Goal: Information Seeking & Learning: Check status

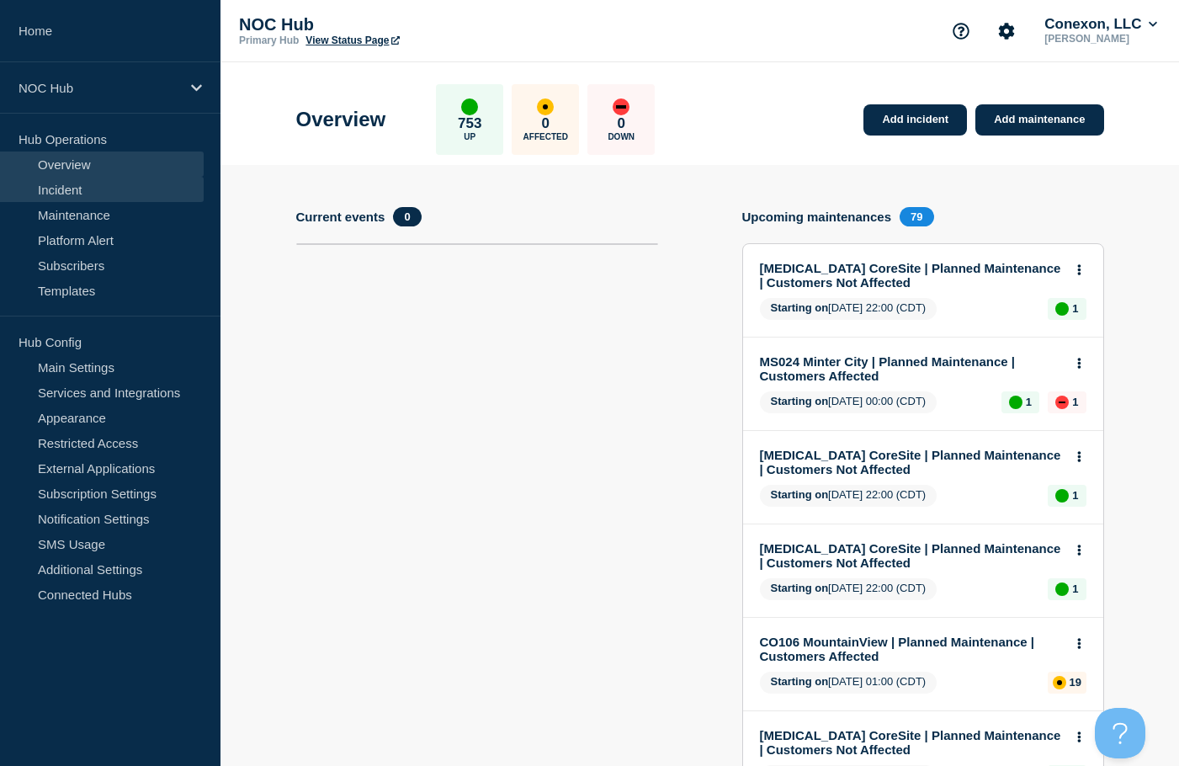
click at [102, 190] on link "Incident" at bounding box center [102, 189] width 204 height 25
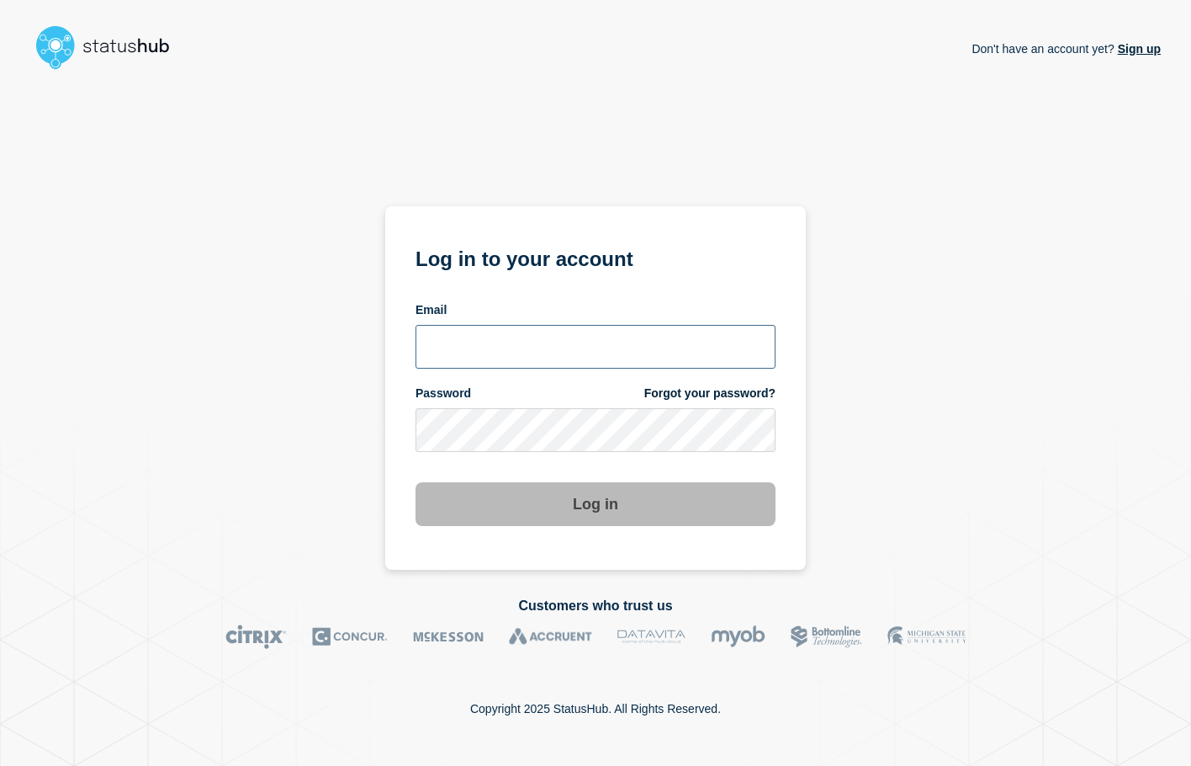
type input "xandra.martens@conexon.us"
click at [557, 500] on button "Log in" at bounding box center [596, 504] width 360 height 44
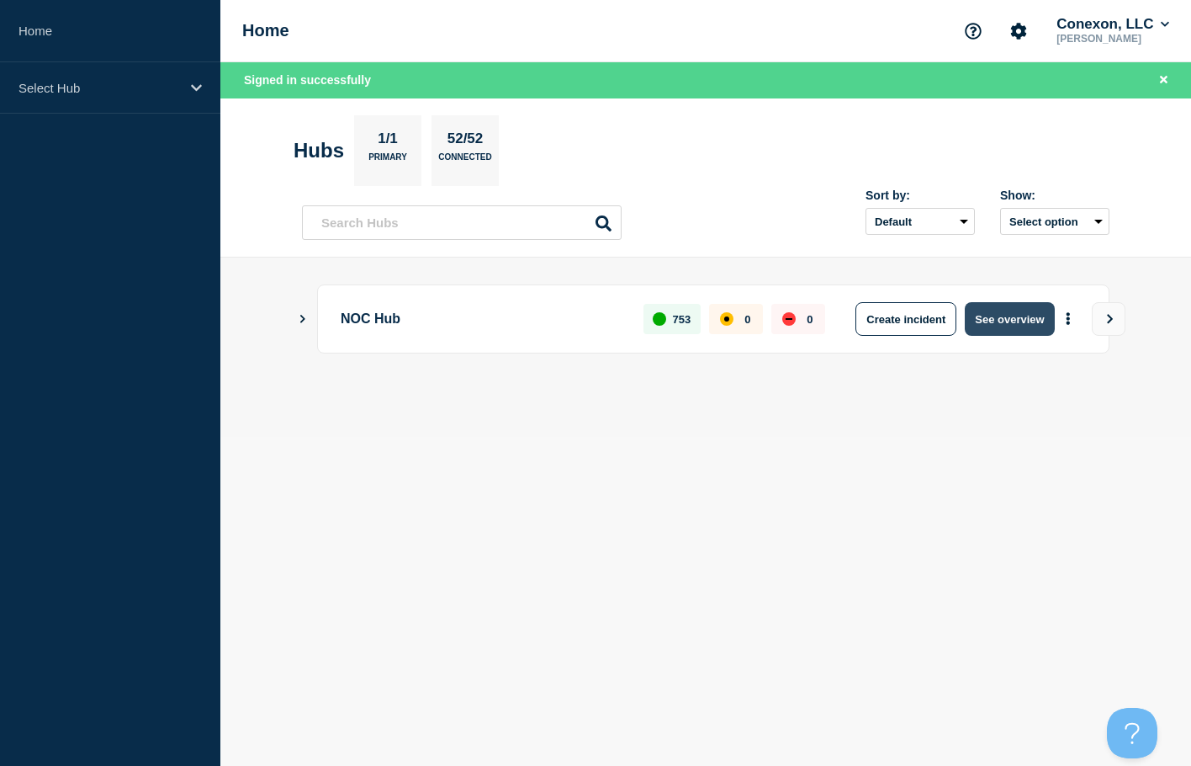
click at [1017, 327] on button "See overview" at bounding box center [1009, 319] width 89 height 34
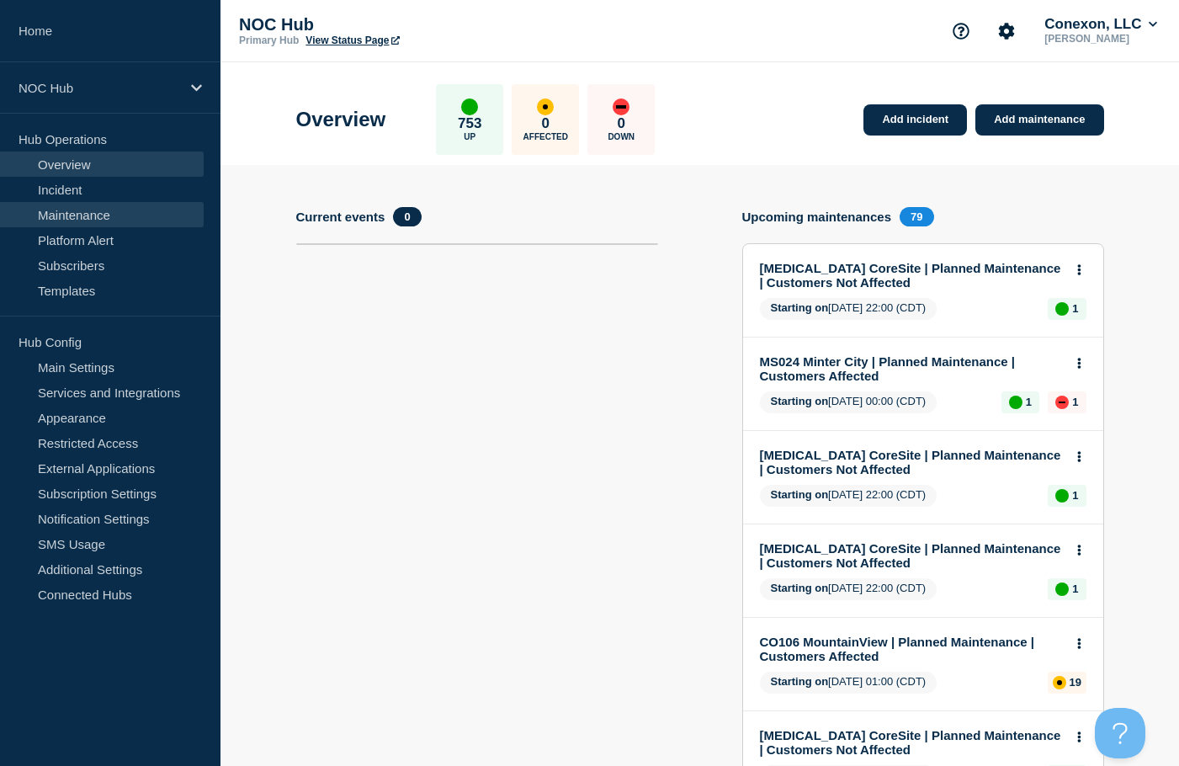
click at [114, 215] on link "Maintenance" at bounding box center [102, 214] width 204 height 25
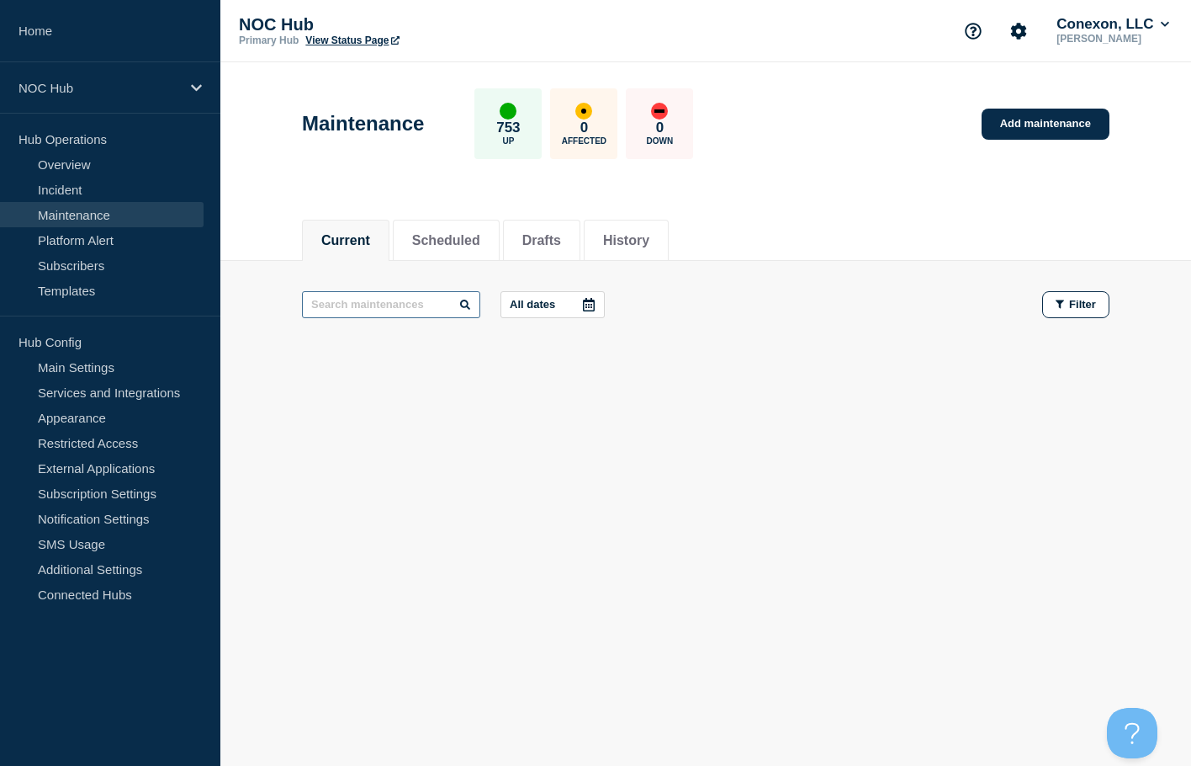
click at [392, 303] on input "text" at bounding box center [391, 304] width 178 height 27
type input "22721"
click at [372, 306] on input "22721" at bounding box center [391, 304] width 178 height 27
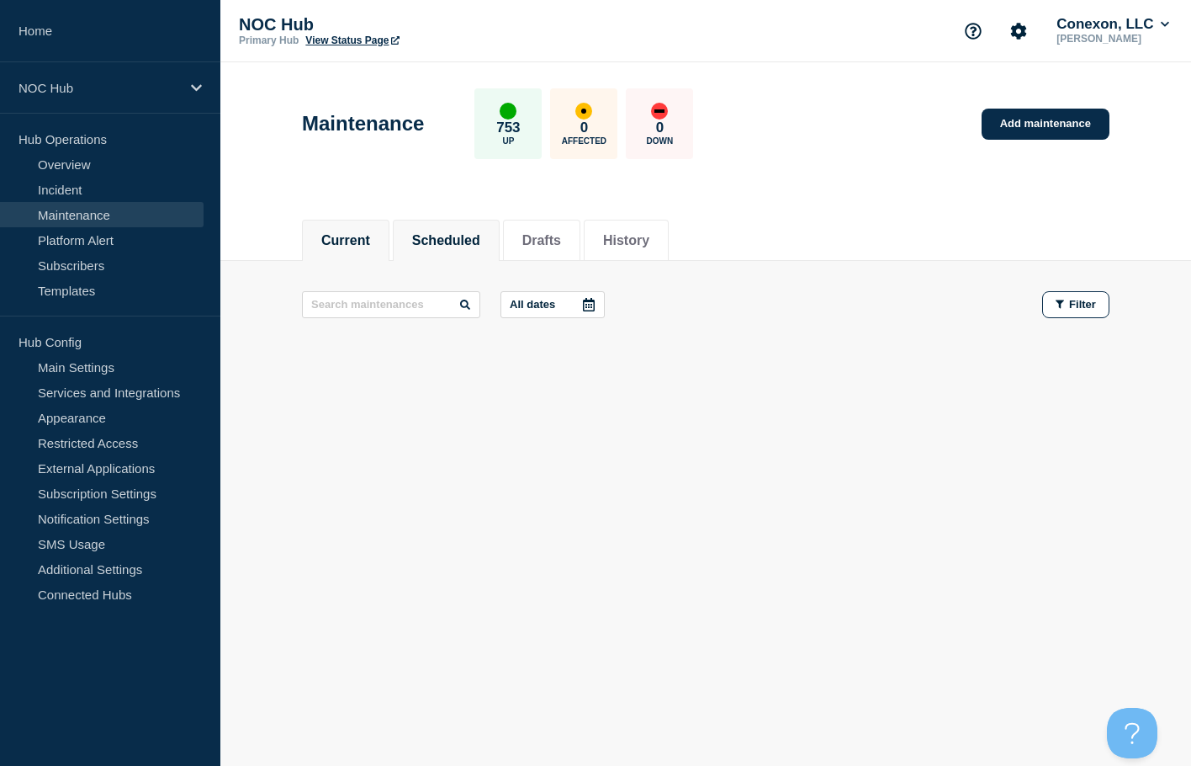
click at [480, 233] on button "Scheduled" at bounding box center [446, 240] width 68 height 15
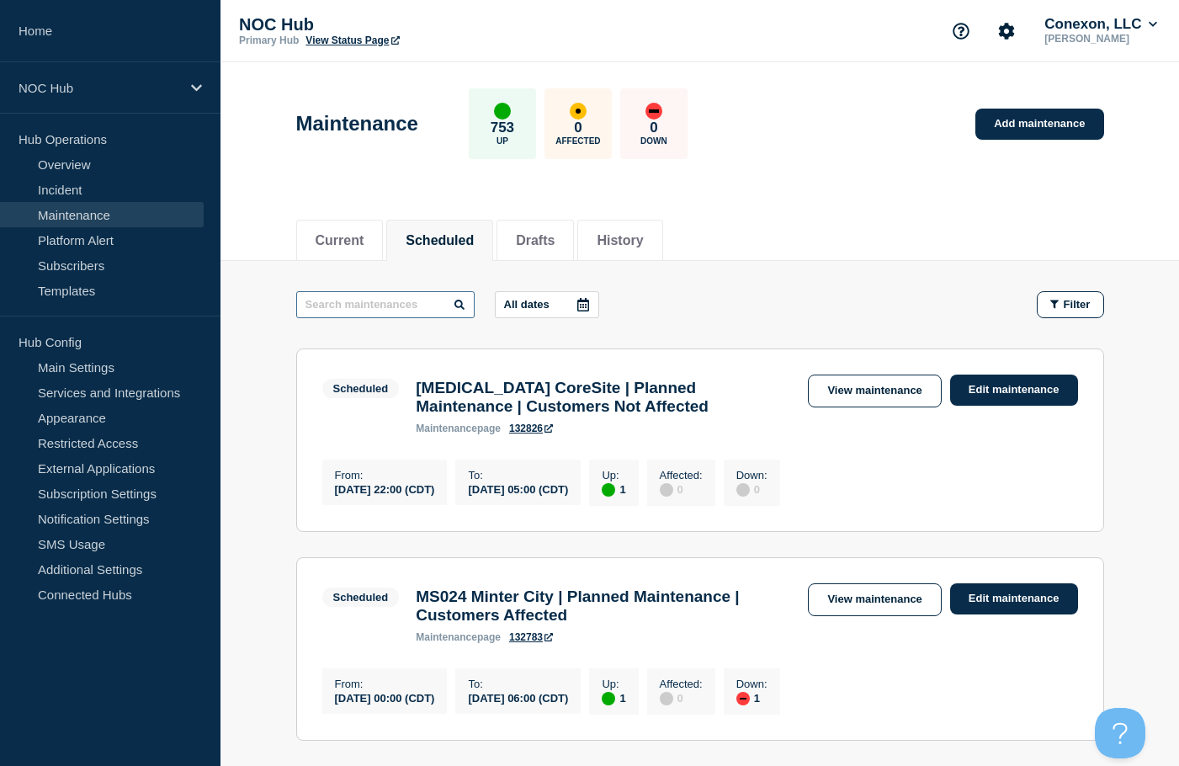
click at [359, 309] on input "text" at bounding box center [385, 304] width 178 height 27
paste input "22721"
type input "22721"
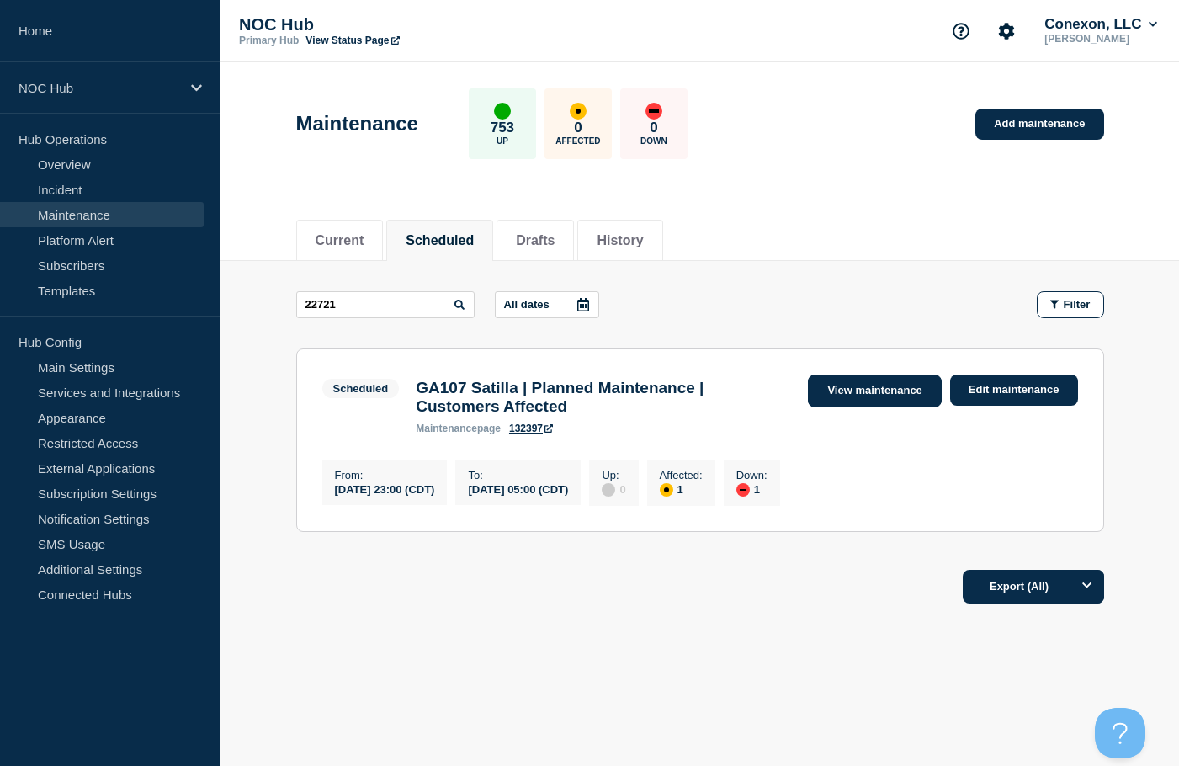
click at [883, 381] on link "View maintenance" at bounding box center [874, 390] width 133 height 33
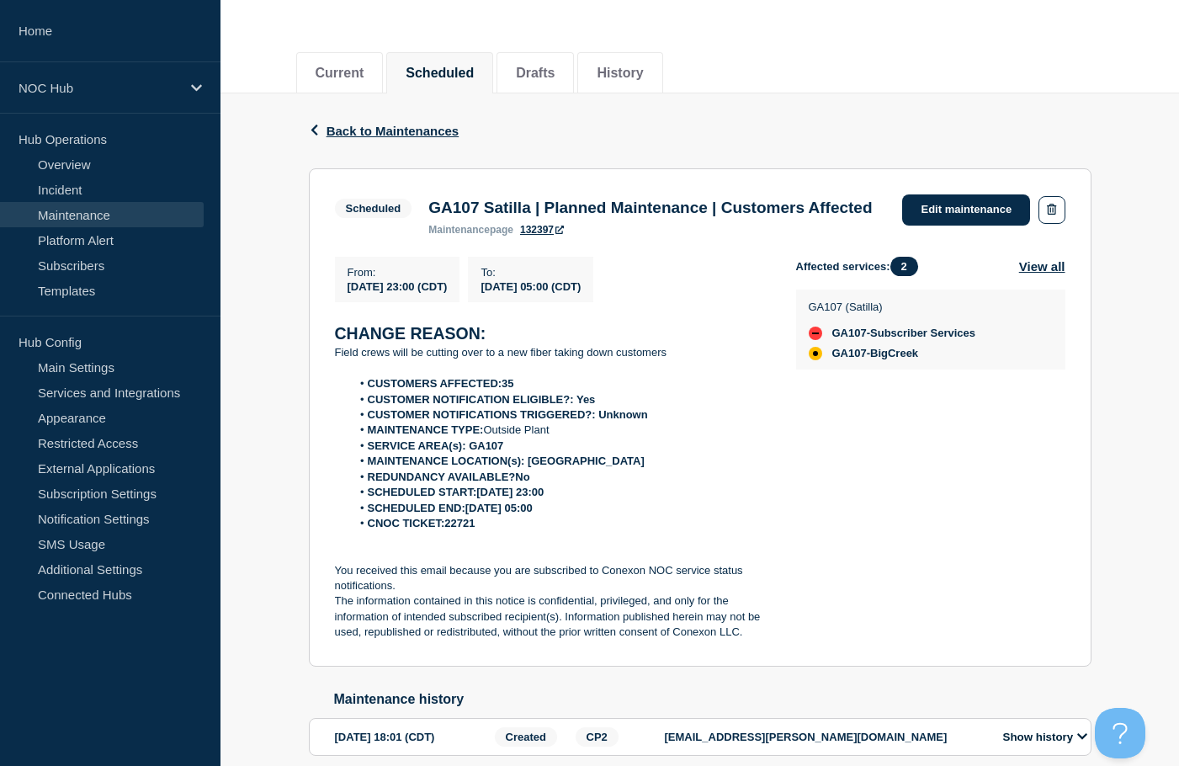
scroll to position [168, 0]
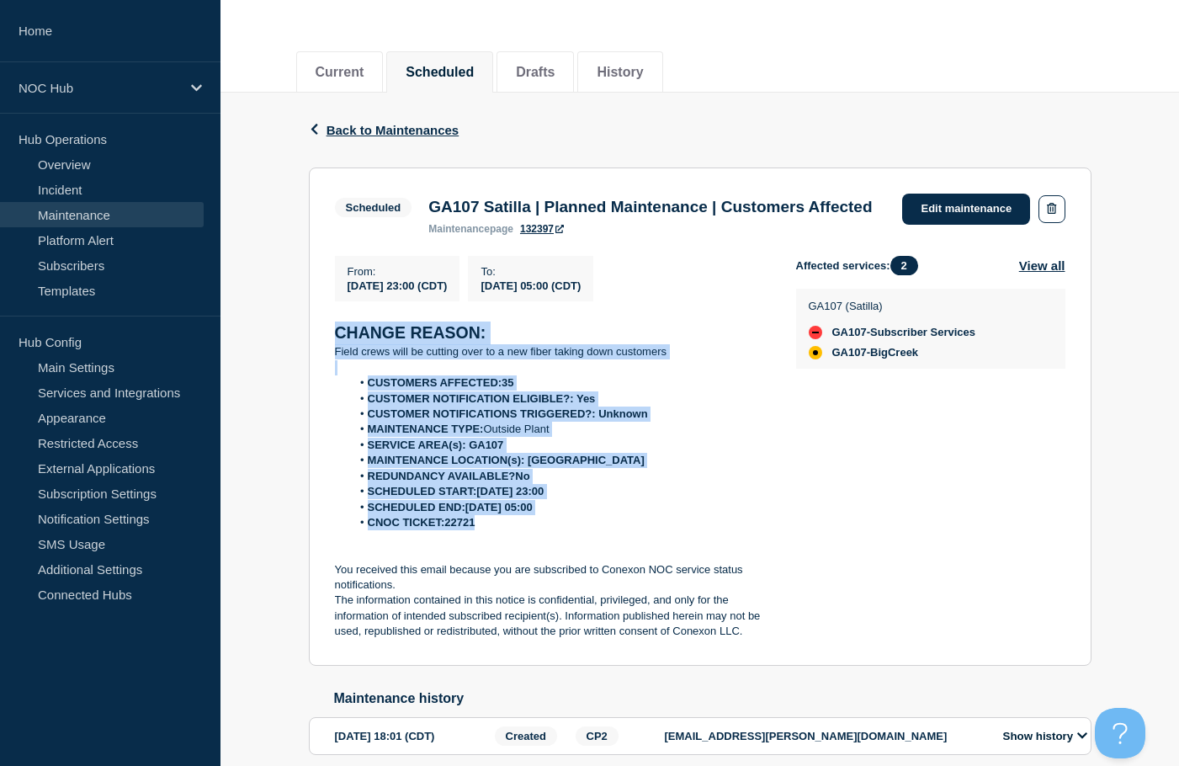
drag, startPoint x: 545, startPoint y: 546, endPoint x: 331, endPoint y: 369, distance: 277.3
click at [331, 369] on section "Scheduled GA107 Satilla | Planned Maintenance | Customers Affected maintenance …" at bounding box center [700, 416] width 782 height 498
copy div "CHANGE REASON: Field crews will be cutting over to a new fiber taking down cust…"
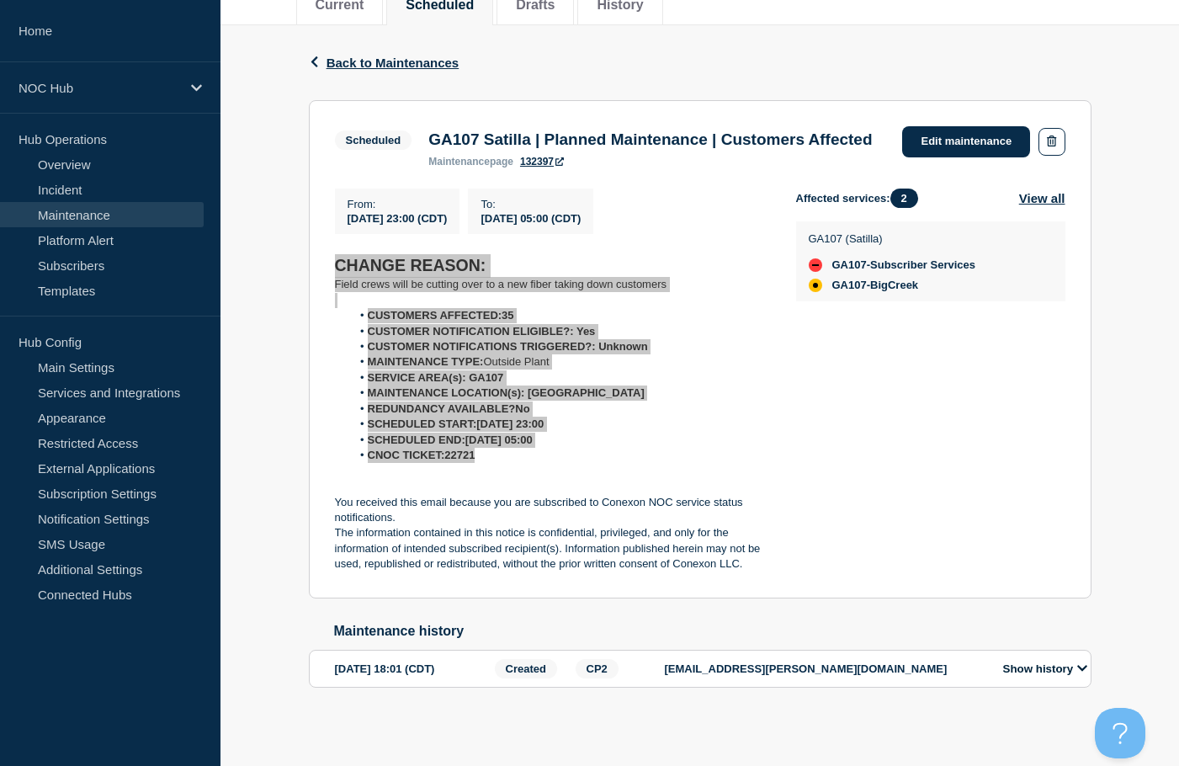
scroll to position [269, 0]
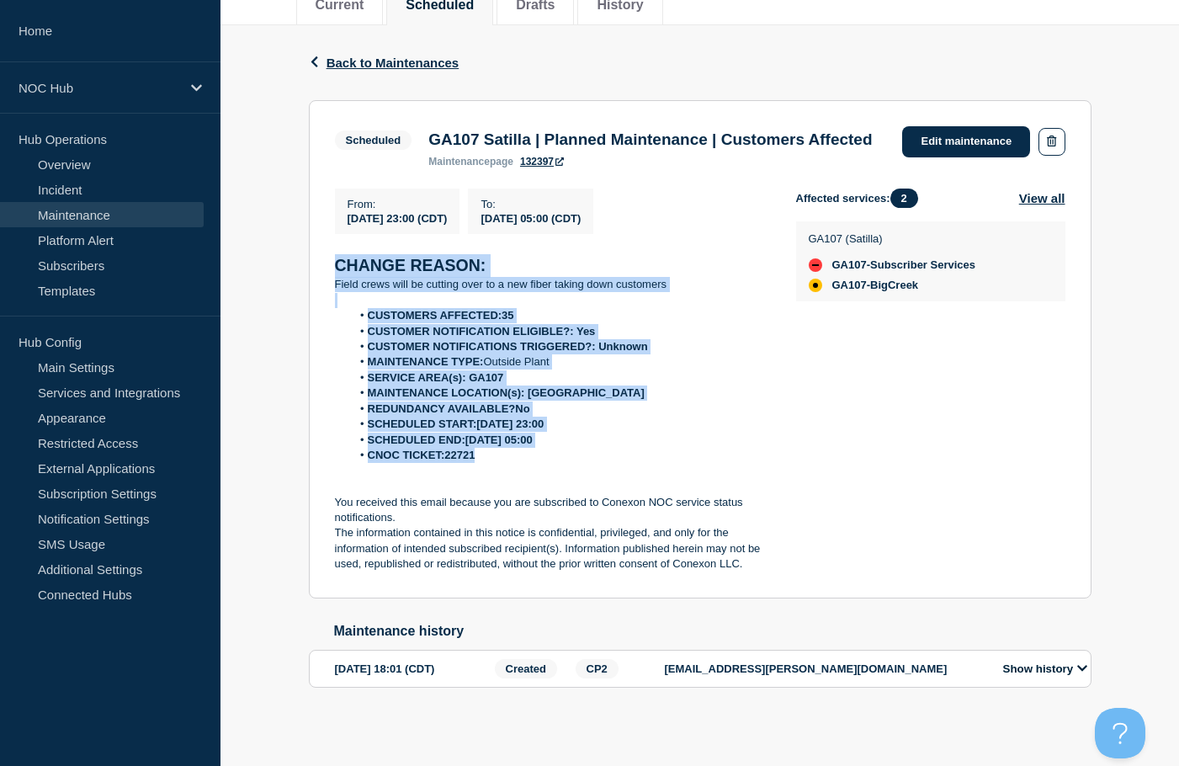
click at [1021, 668] on button "Show history" at bounding box center [1045, 668] width 94 height 14
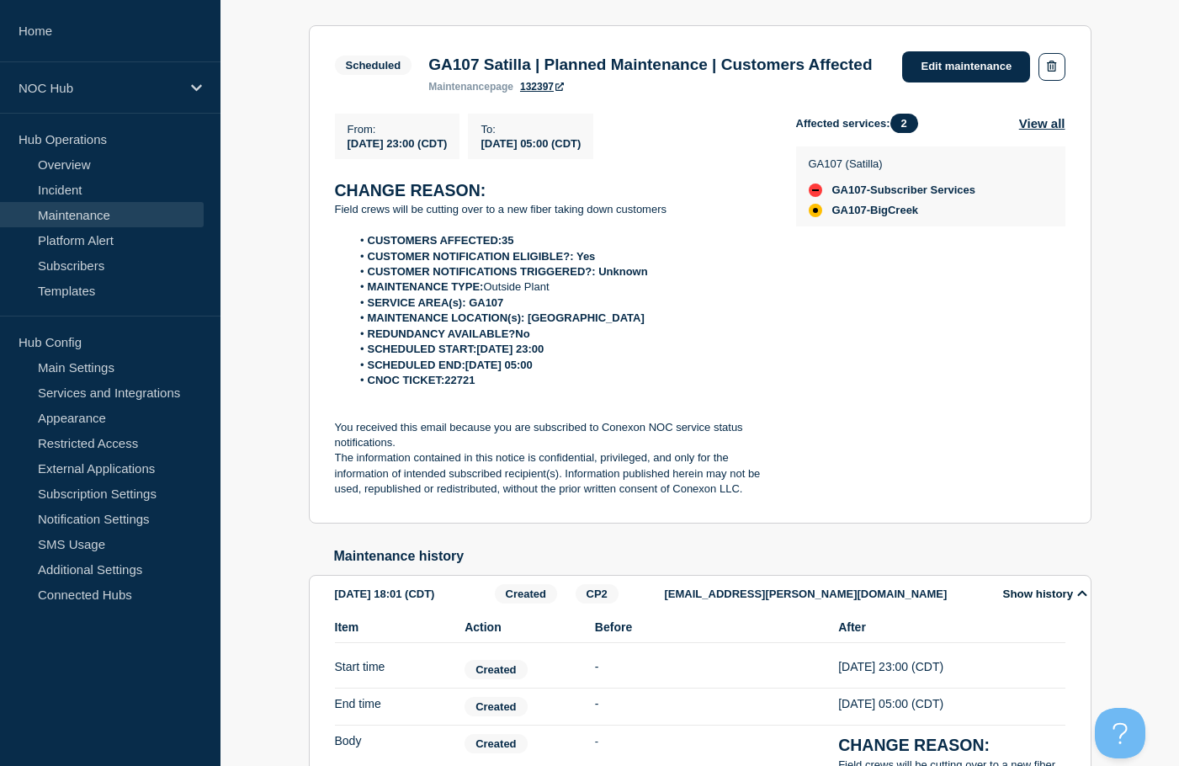
scroll to position [0, 0]
